Goal: Find specific page/section: Find specific page/section

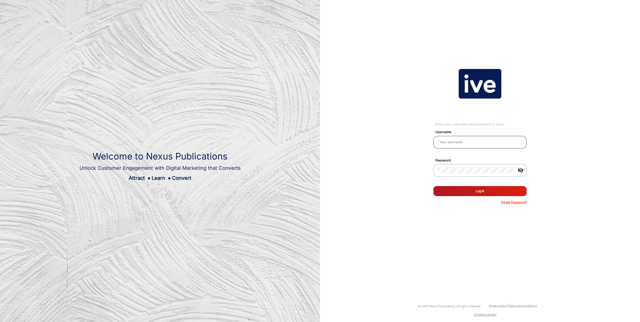
click at [455, 144] on input "email" at bounding box center [479, 142] width 85 height 6
type input "[PERSON_NAME]"
click at [433, 186] on button "Log In" at bounding box center [479, 191] width 93 height 10
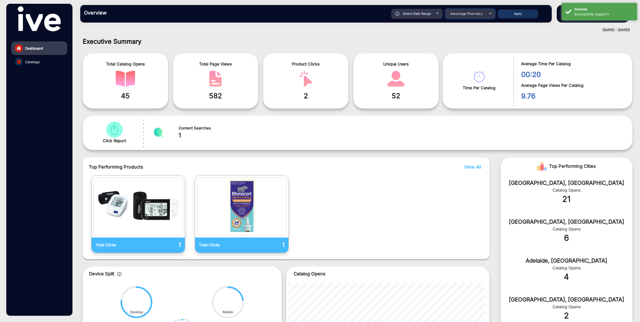
click at [466, 15] on span "Advantage Pharmacy" at bounding box center [466, 14] width 33 height 4
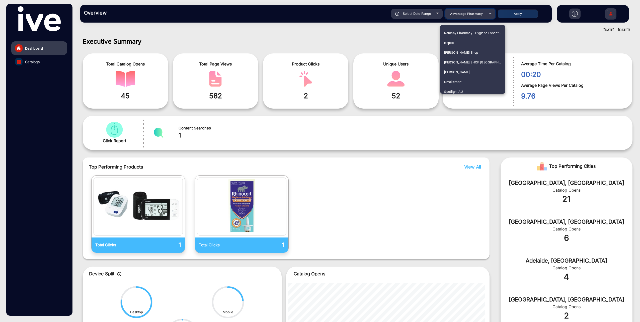
scroll to position [753, 0]
click at [445, 49] on span "Repco" at bounding box center [449, 52] width 10 height 10
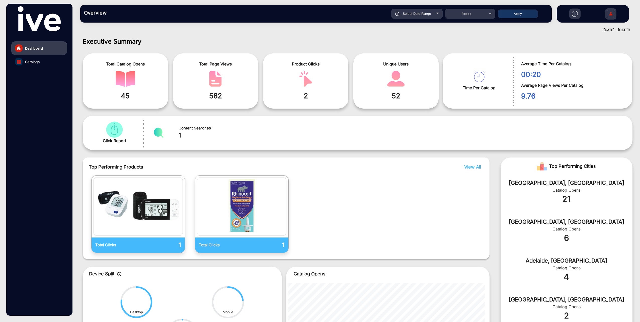
click at [437, 12] on div "Select Date Range" at bounding box center [416, 14] width 51 height 10
type input "[DATE]"
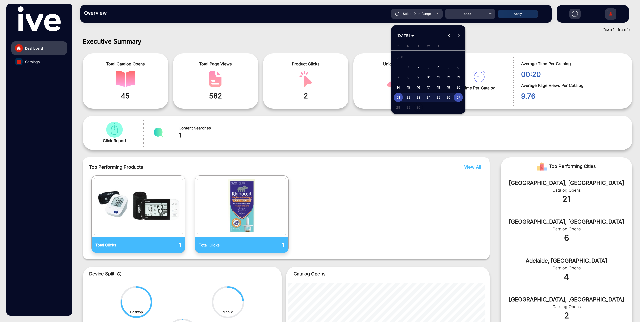
click at [450, 36] on button "Previous month" at bounding box center [449, 36] width 10 height 10
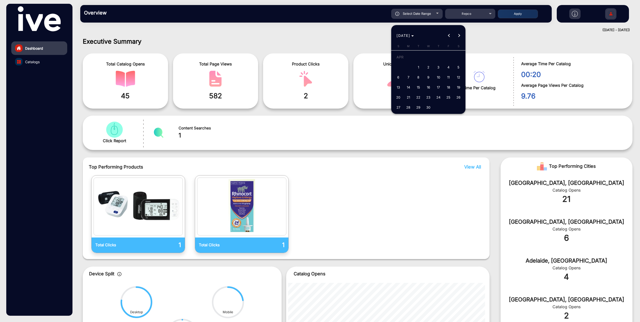
click at [420, 66] on span "1" at bounding box center [418, 67] width 9 height 9
type input "[DATE]"
click at [458, 35] on button "Next month" at bounding box center [459, 36] width 10 height 10
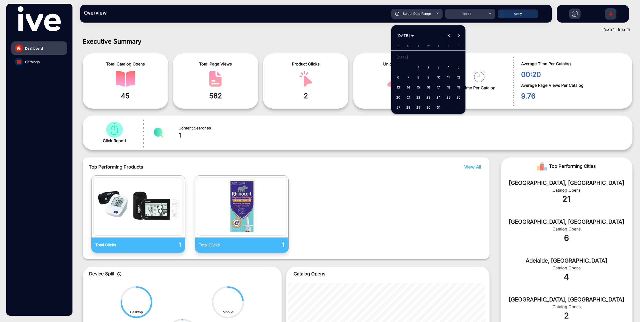
click at [458, 35] on button "Next month" at bounding box center [459, 36] width 10 height 10
click at [456, 98] on span "27" at bounding box center [458, 97] width 9 height 9
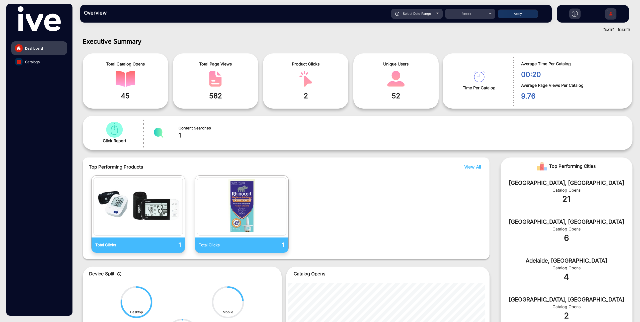
type input "[DATE]"
click at [522, 11] on button "Apply" at bounding box center [518, 14] width 40 height 9
type input "[DATE]"
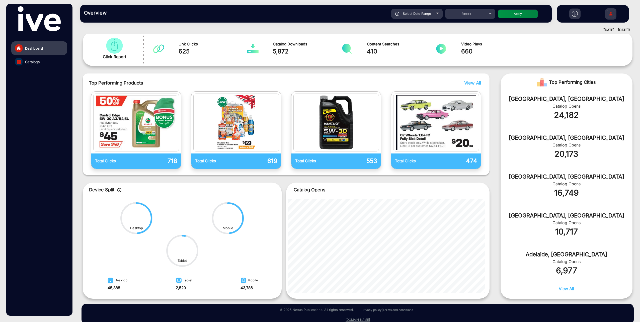
scroll to position [93, 0]
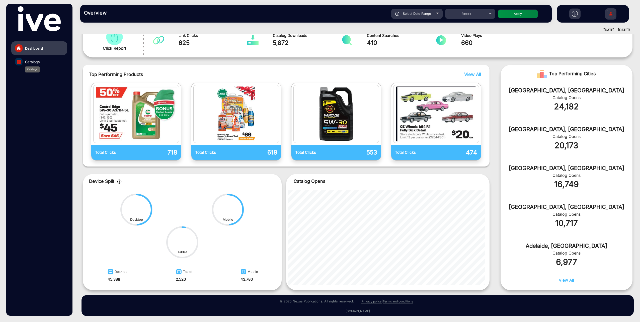
click at [36, 63] on span "Catalogs" at bounding box center [32, 61] width 15 height 5
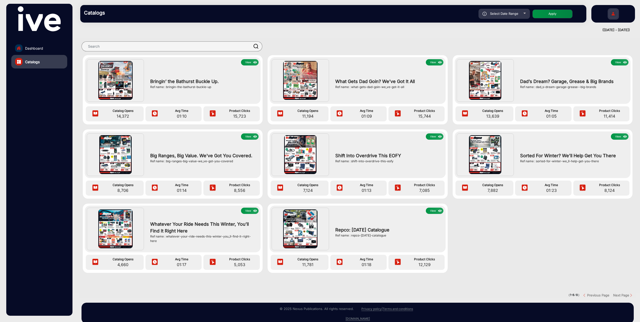
click at [609, 16] on img at bounding box center [613, 15] width 11 height 18
click at [424, 38] on div at bounding box center [357, 47] width 565 height 18
